Goal: Task Accomplishment & Management: Manage account settings

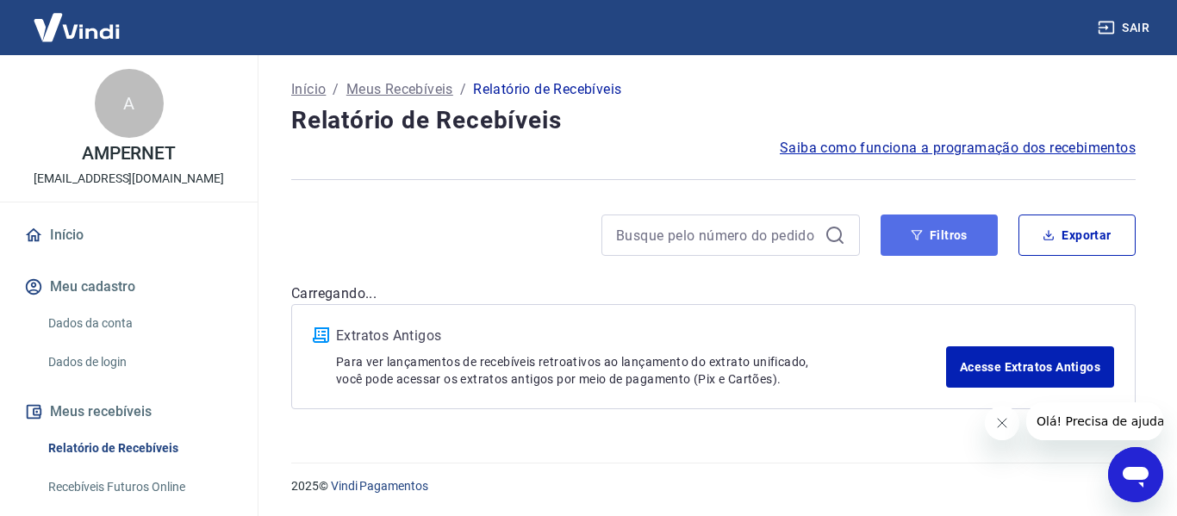
click at [951, 247] on button "Filtros" at bounding box center [938, 235] width 117 height 41
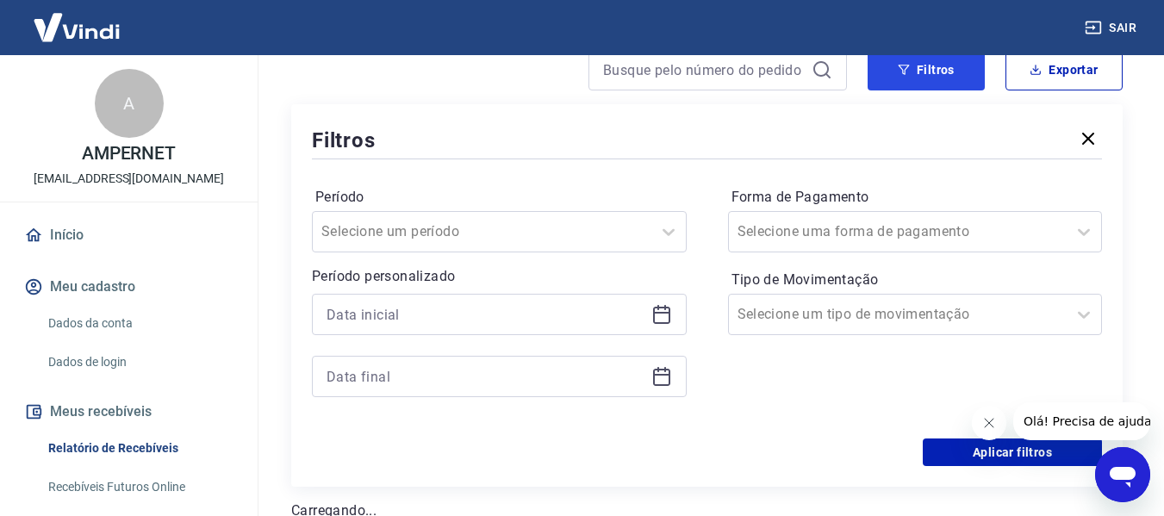
scroll to position [172, 0]
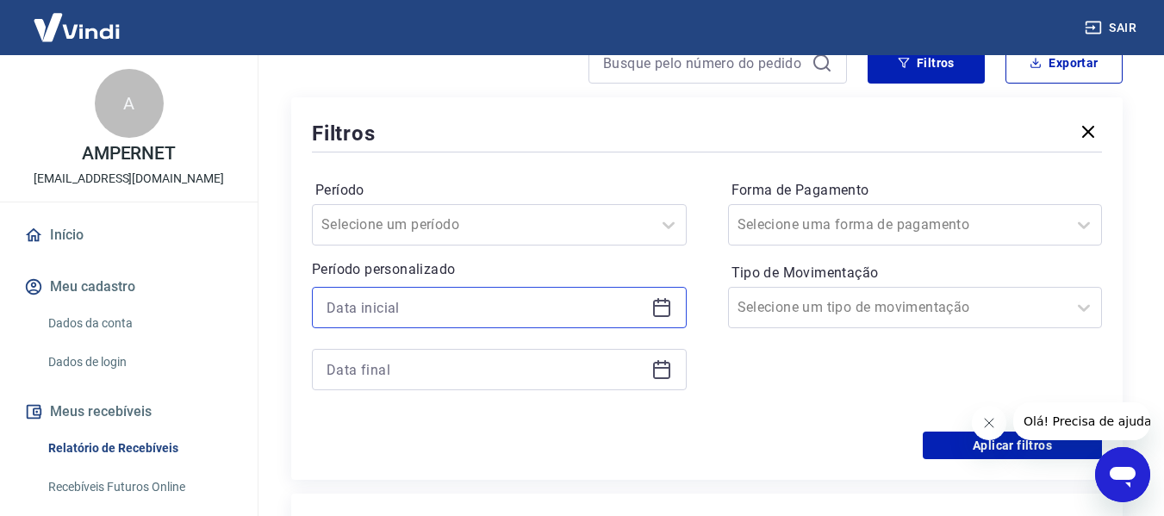
click at [585, 314] on input at bounding box center [486, 308] width 318 height 26
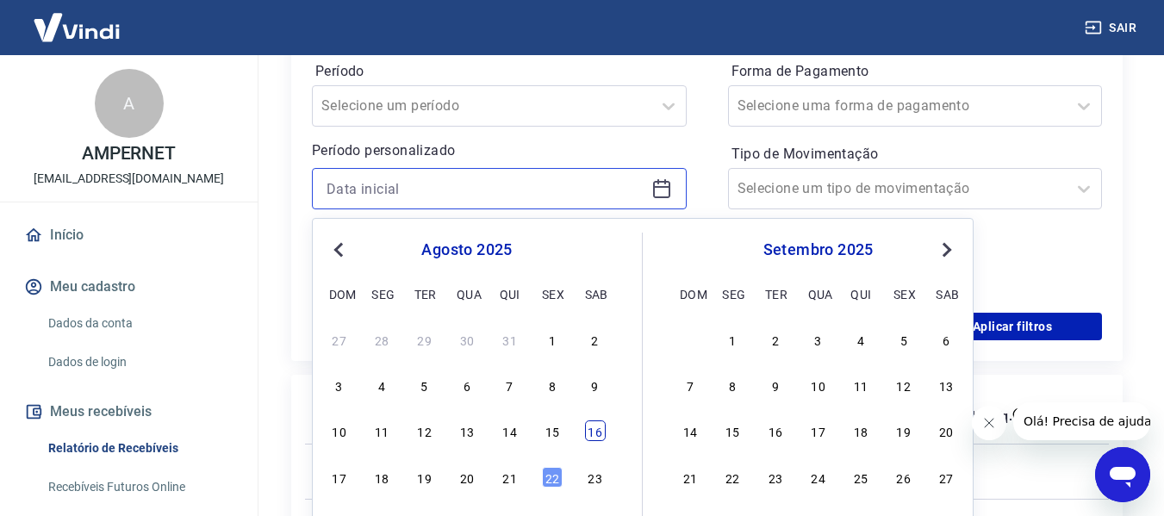
scroll to position [345, 0]
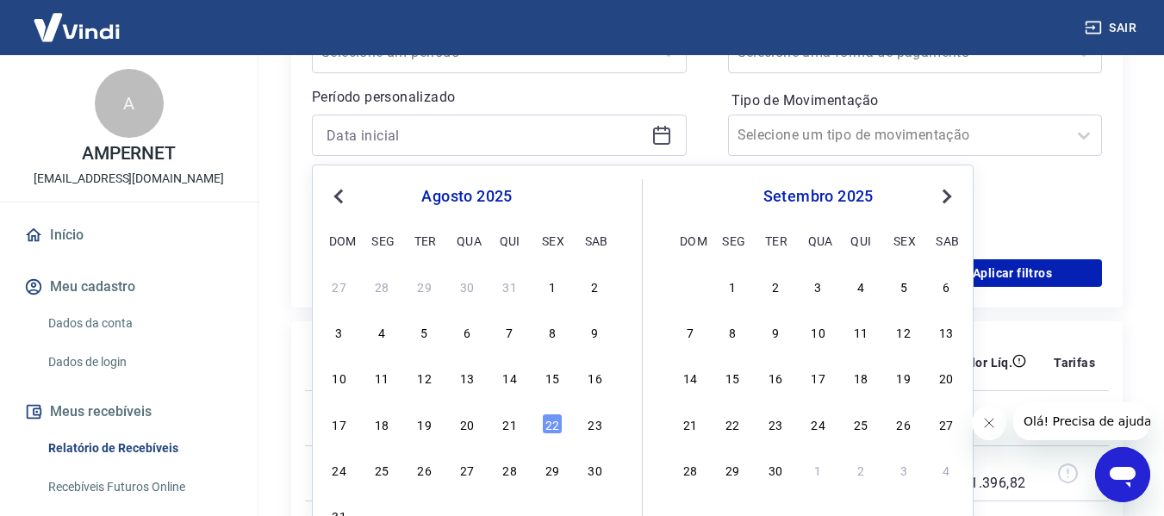
click at [379, 376] on div "11" at bounding box center [381, 377] width 21 height 21
type input "[DATE]"
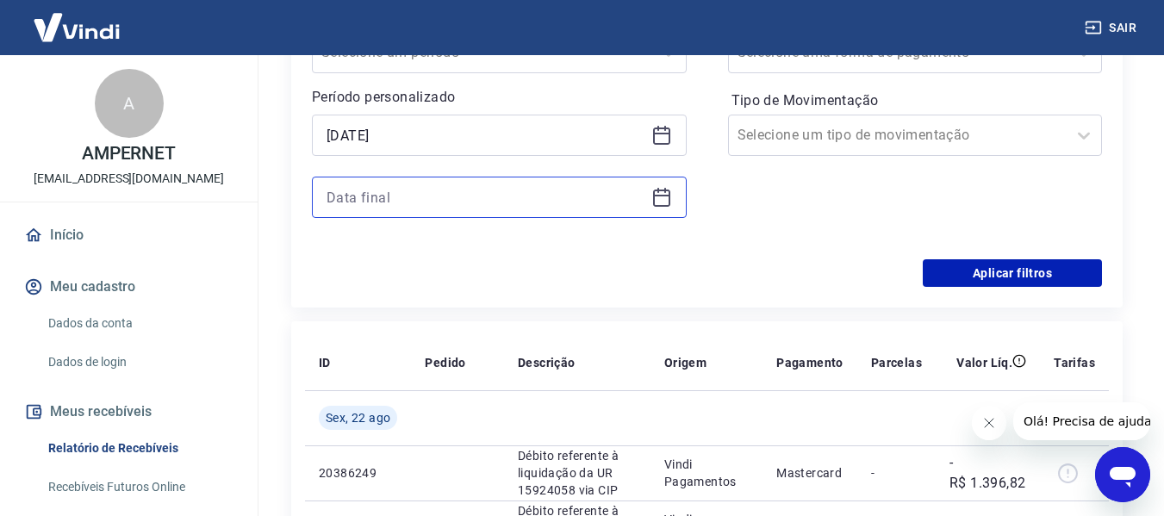
click at [591, 196] on input at bounding box center [486, 197] width 318 height 26
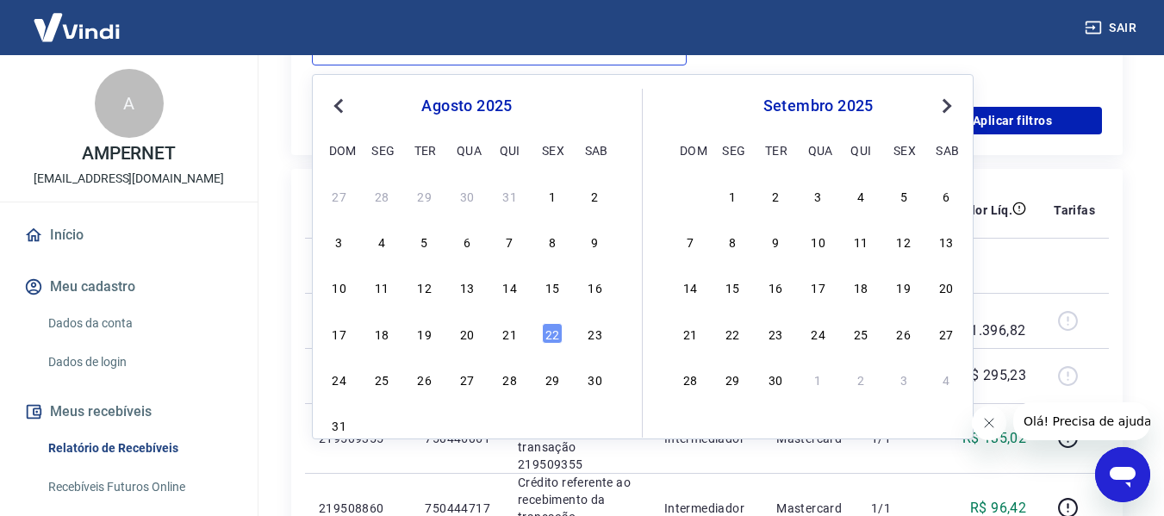
scroll to position [517, 0]
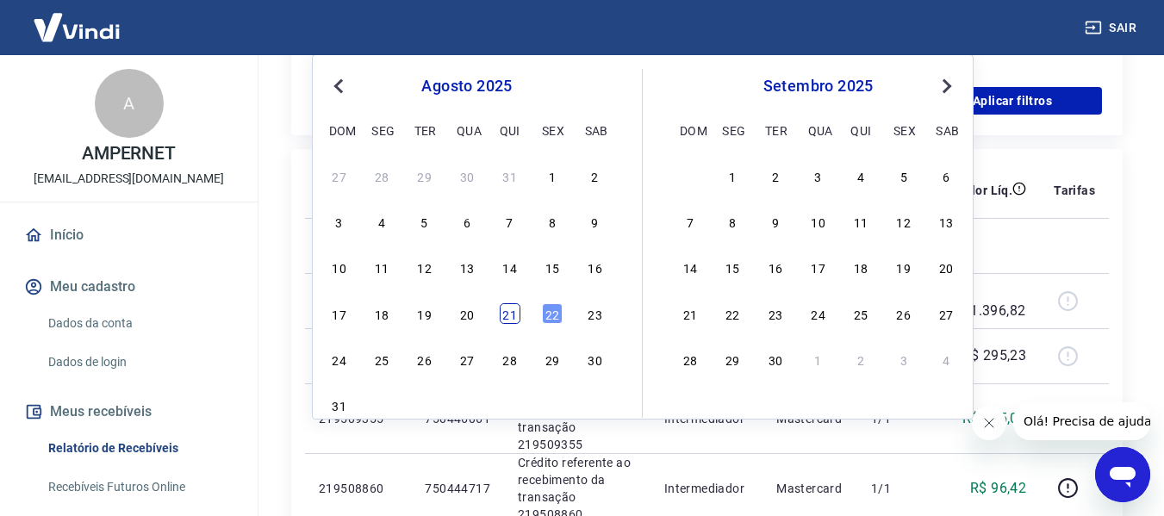
click at [513, 319] on div "21" at bounding box center [510, 313] width 21 height 21
type input "[DATE]"
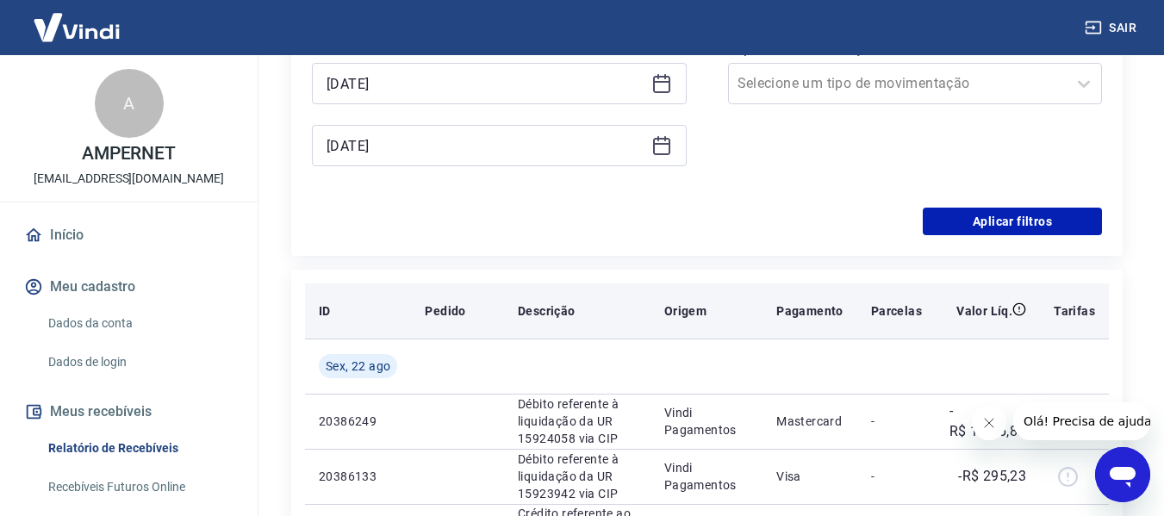
scroll to position [258, 0]
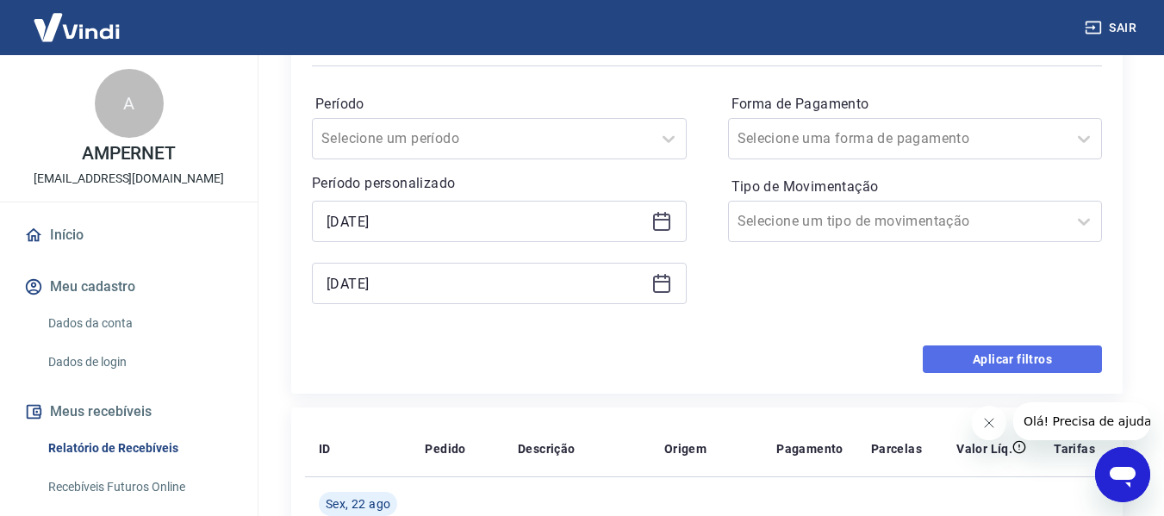
click at [1022, 363] on button "Aplicar filtros" at bounding box center [1012, 359] width 179 height 28
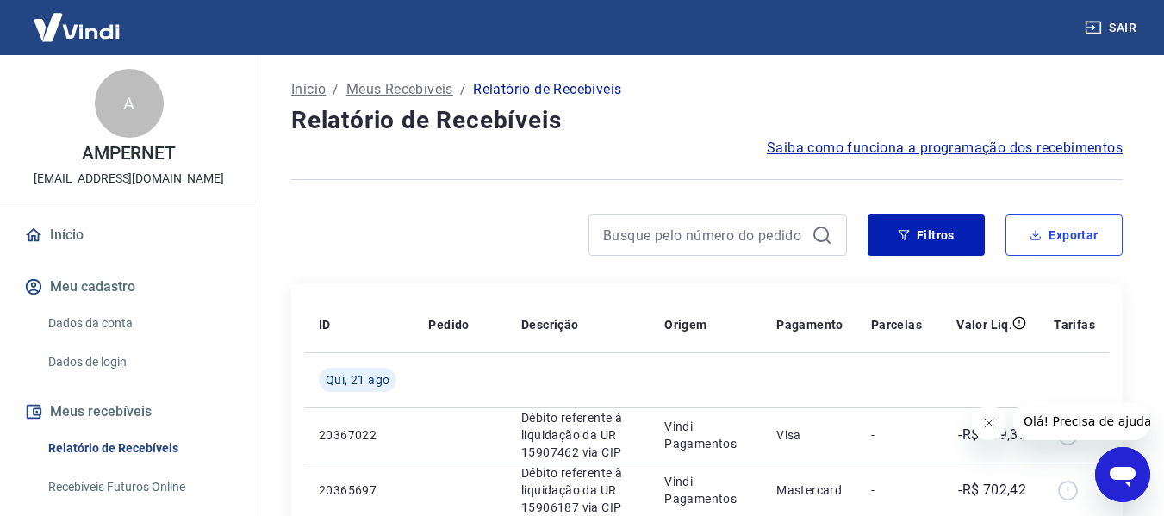
drag, startPoint x: 1068, startPoint y: 239, endPoint x: 1032, endPoint y: 239, distance: 36.2
click at [1068, 239] on button "Exportar" at bounding box center [1063, 235] width 117 height 41
type input "[DATE]"
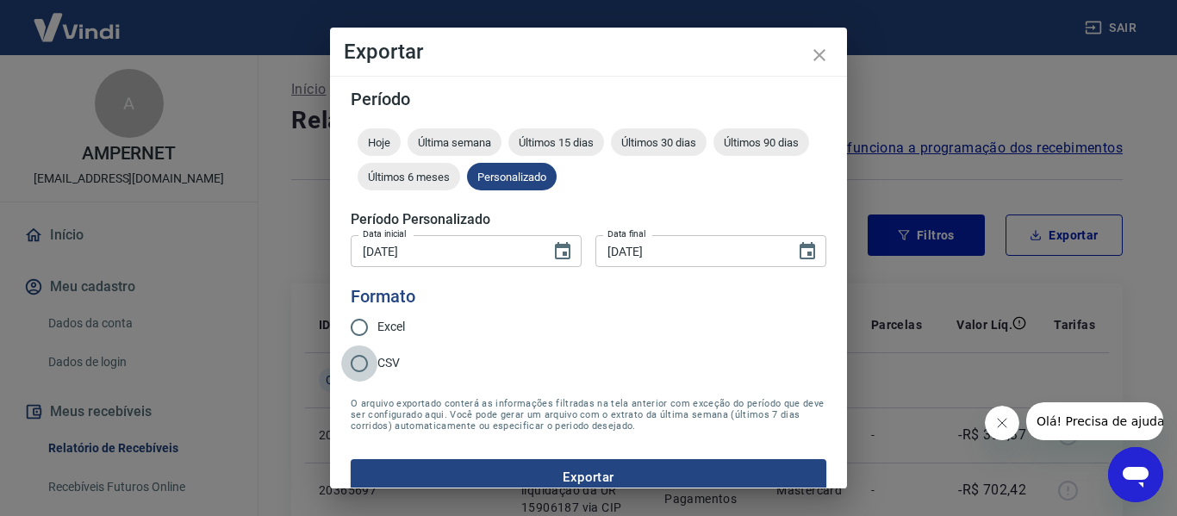
click at [372, 359] on input "CSV" at bounding box center [359, 363] width 36 height 36
radio input "true"
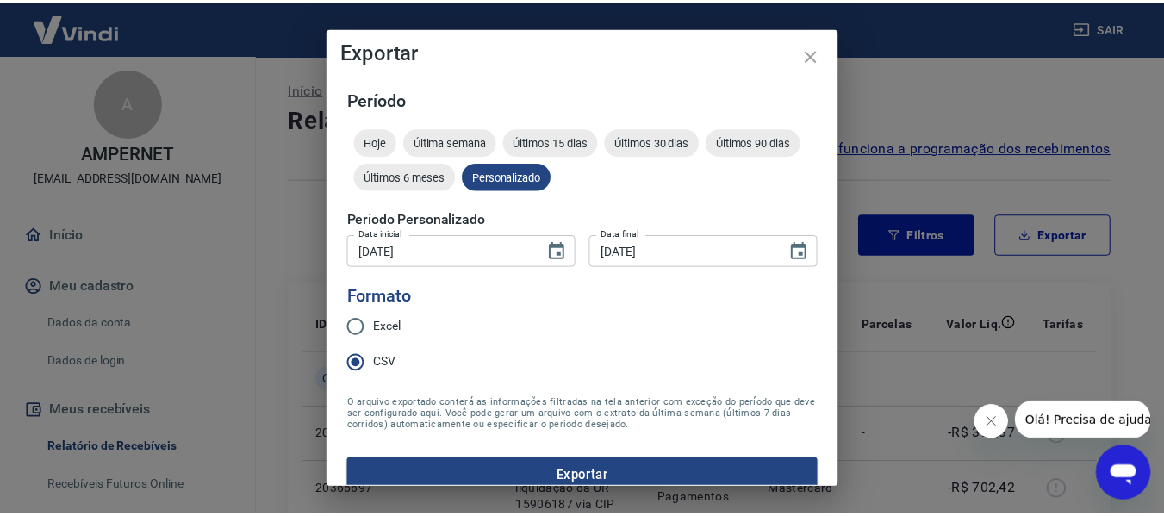
scroll to position [22, 0]
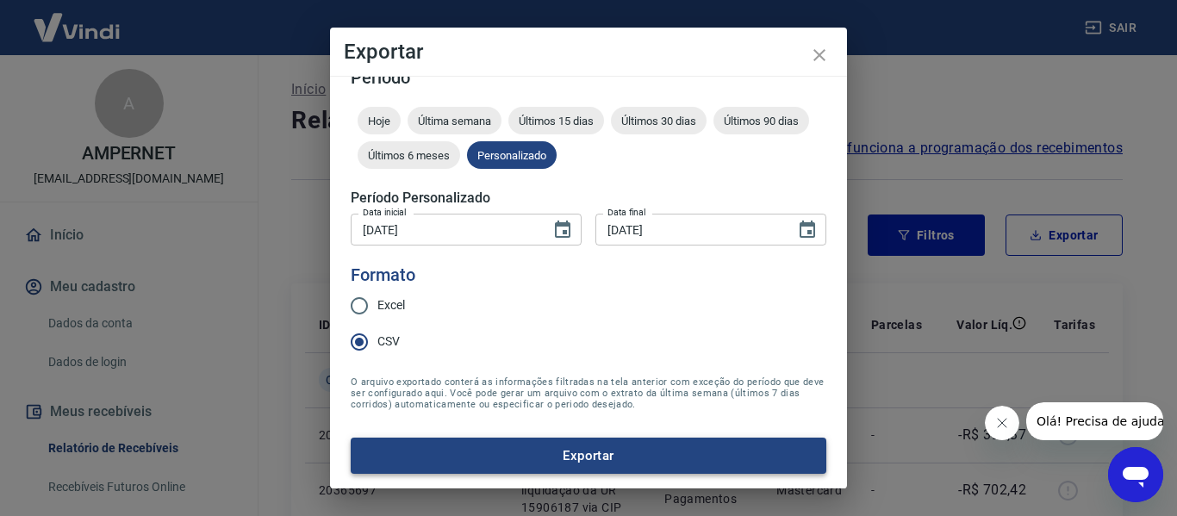
click at [647, 455] on button "Exportar" at bounding box center [589, 456] width 476 height 36
click at [816, 59] on icon "close" at bounding box center [819, 55] width 12 height 12
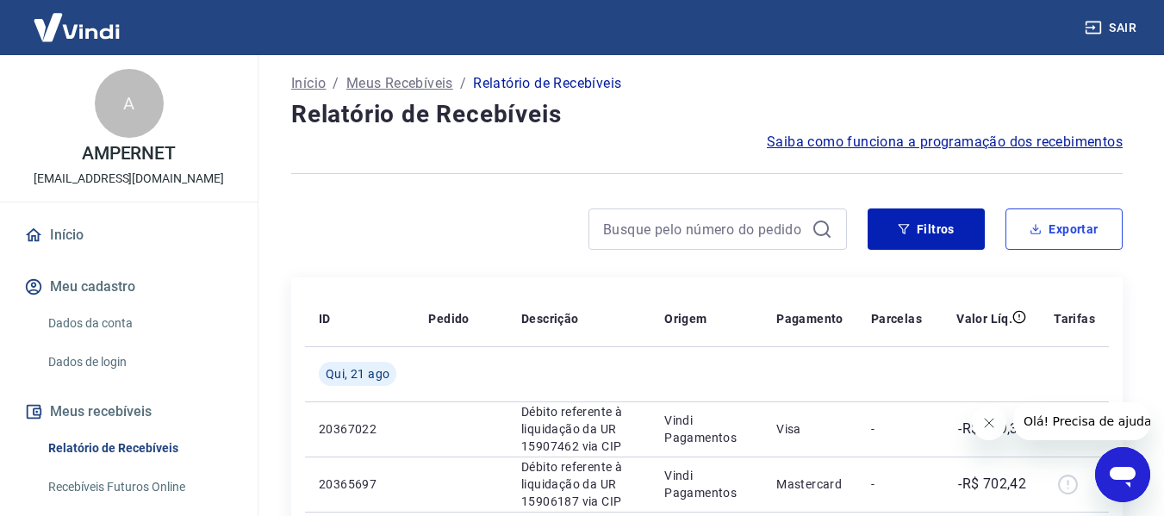
scroll to position [0, 0]
